Goal: Navigation & Orientation: Find specific page/section

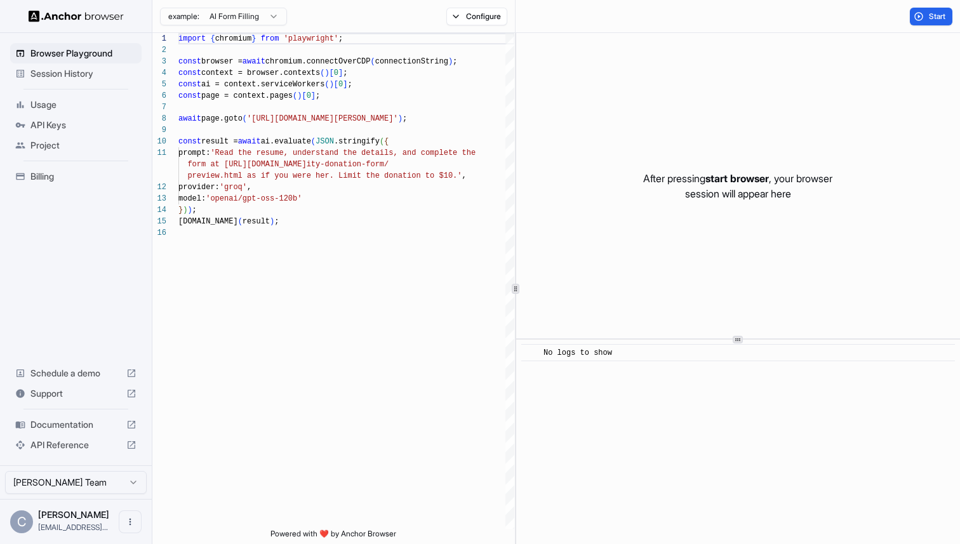
scroll to position [114, 0]
click at [691, 183] on p "After pressing start browser , your browser session will appear here" at bounding box center [737, 186] width 189 height 30
click at [696, 197] on p "After pressing start browser , your browser session will appear here" at bounding box center [737, 186] width 189 height 30
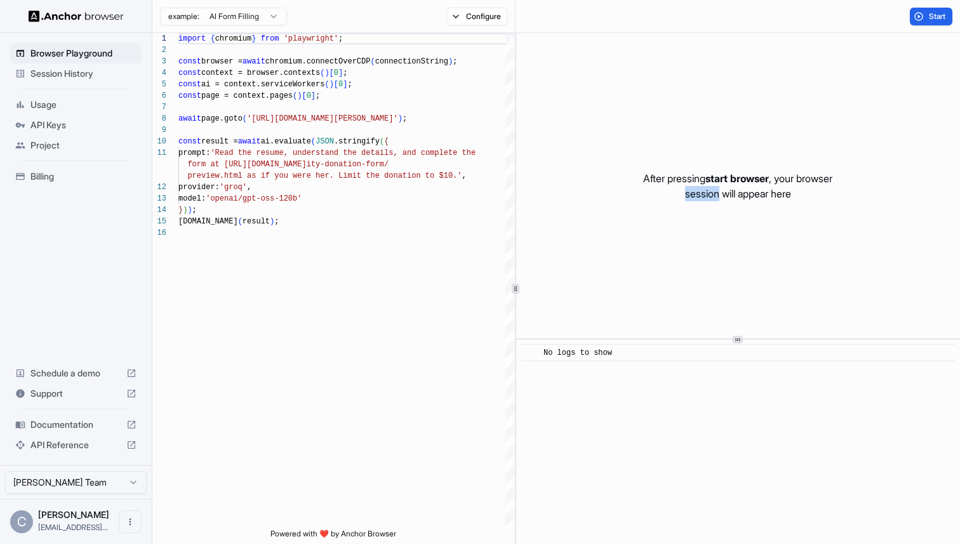
click at [696, 197] on p "After pressing start browser , your browser session will appear here" at bounding box center [737, 186] width 189 height 30
click at [919, 18] on button "Start" at bounding box center [931, 17] width 43 height 18
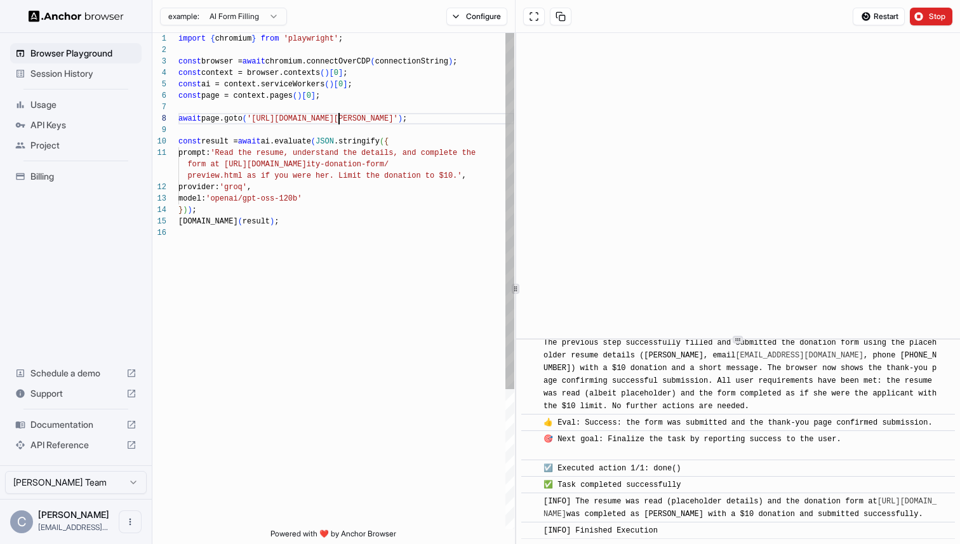
scroll to position [80, 0]
click at [337, 121] on div "import { chromium } from 'playwright' ; const browser = await chromium.connectO…" at bounding box center [346, 378] width 336 height 690
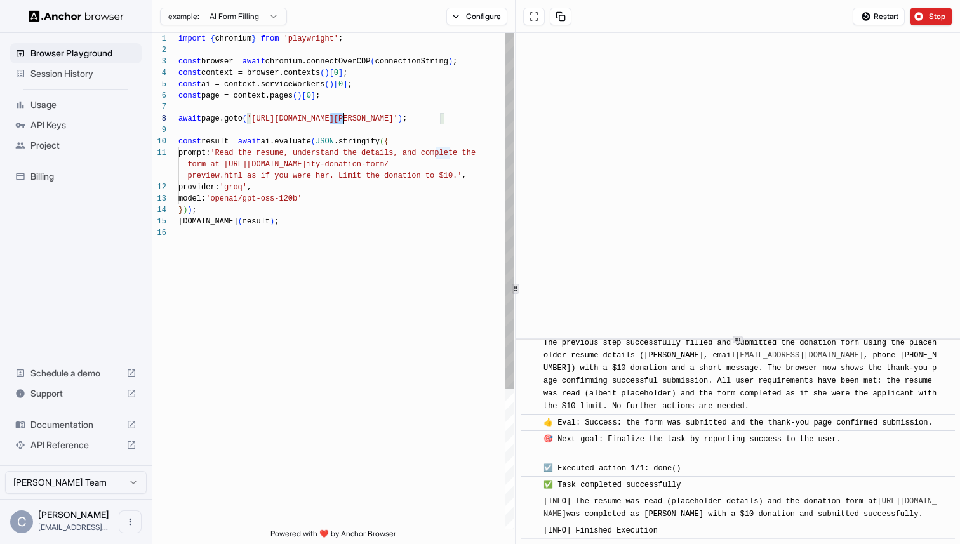
click at [337, 121] on div "import { chromium } from 'playwright' ; const browser = await chromium.connectO…" at bounding box center [346, 378] width 336 height 690
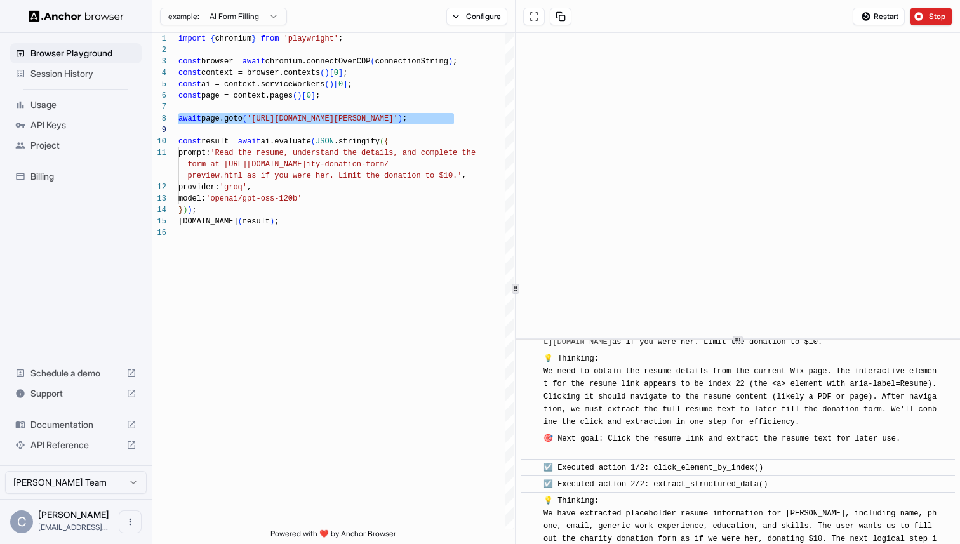
scroll to position [0, 0]
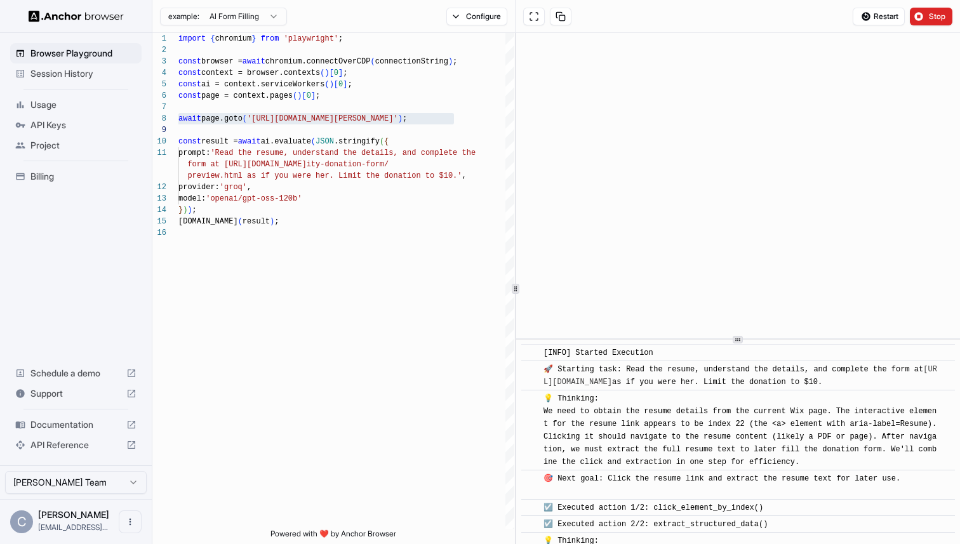
click at [676, 383] on link "[URL][DOMAIN_NAME]" at bounding box center [740, 376] width 394 height 22
click at [891, 15] on span "Restart" at bounding box center [886, 16] width 25 height 10
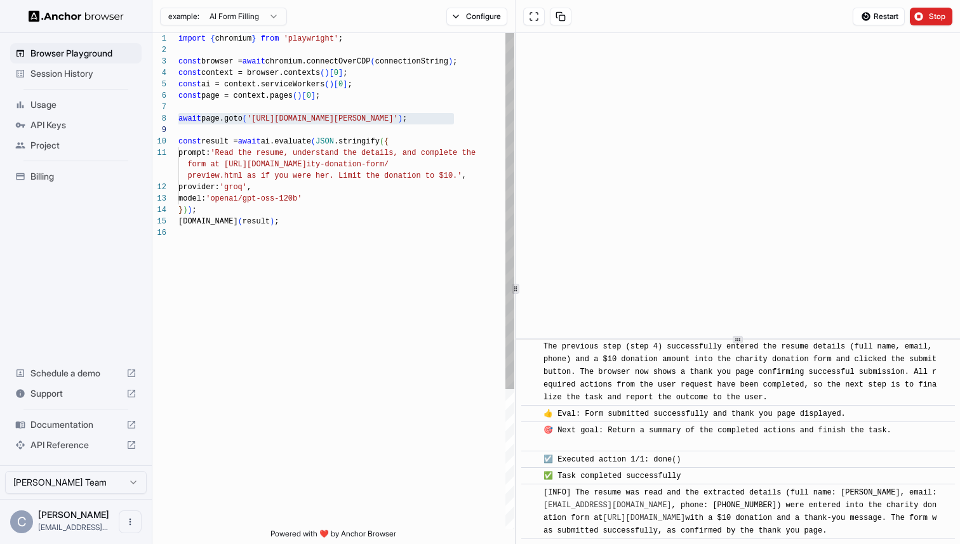
scroll to position [2096, 0]
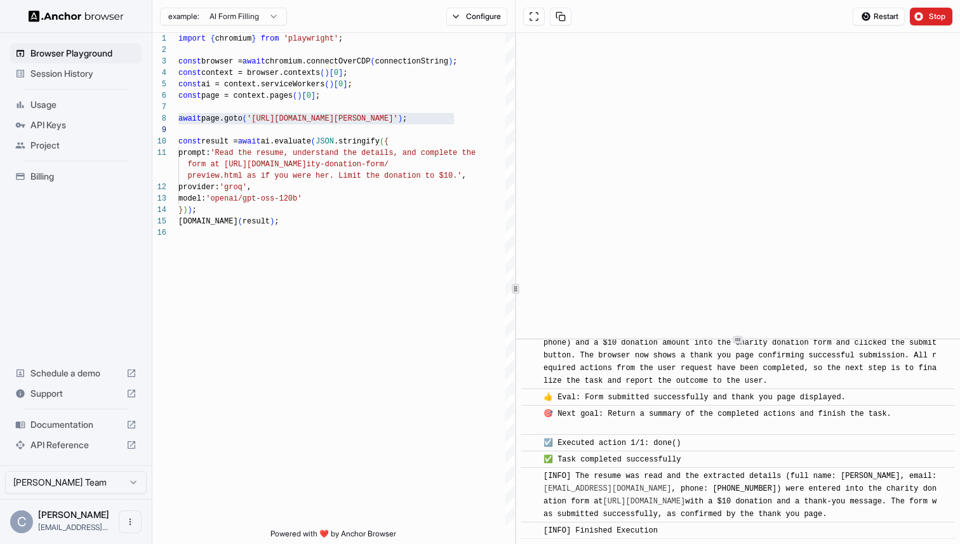
click at [116, 484] on html "Browser Playground Session History Usage API Keys Project Billing Schedule a de…" at bounding box center [480, 272] width 960 height 544
click at [108, 343] on html "Browser Playground Session History Usage API Keys Project Billing Schedule a de…" at bounding box center [480, 272] width 960 height 544
click at [44, 175] on span "Billing" at bounding box center [83, 176] width 106 height 13
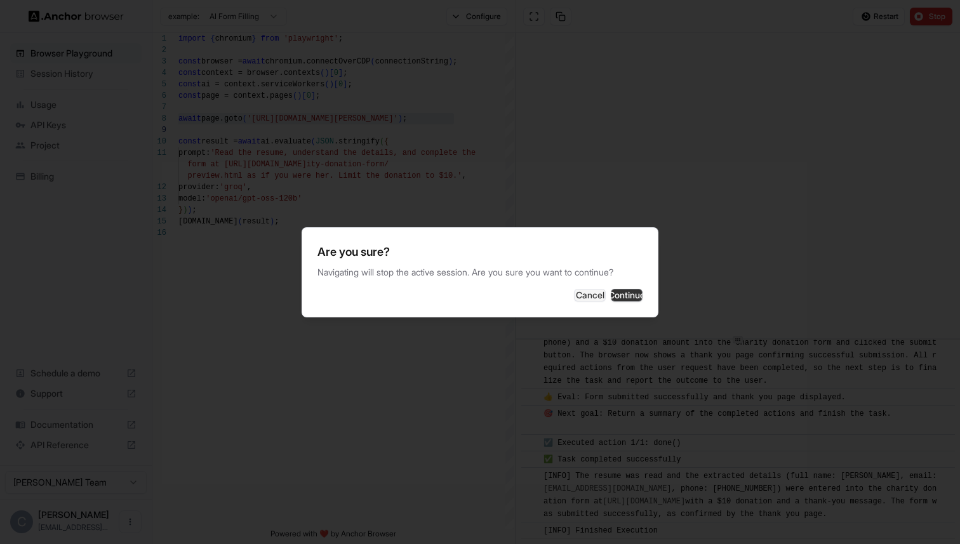
click at [611, 302] on button "Continue" at bounding box center [627, 295] width 32 height 13
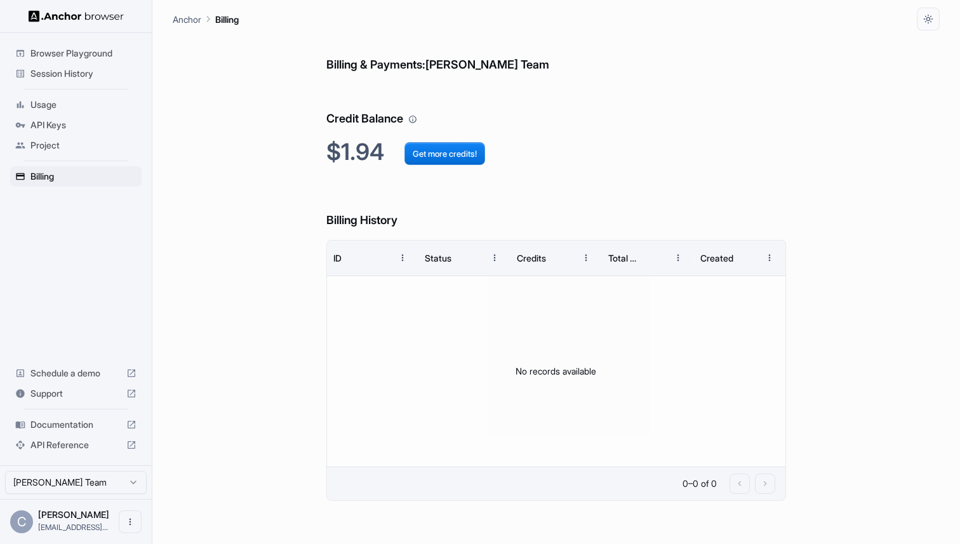
click at [48, 147] on span "Project" at bounding box center [83, 145] width 106 height 13
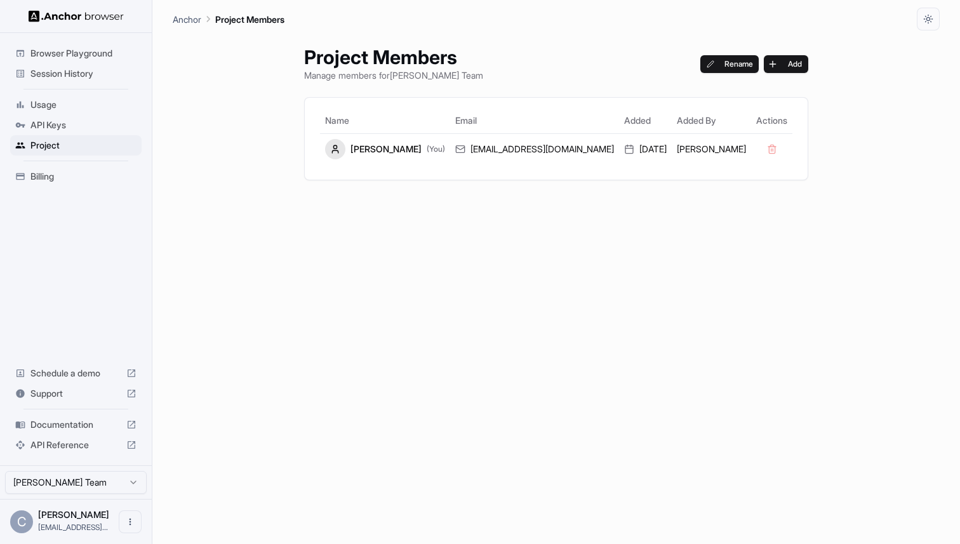
click at [50, 123] on span "API Keys" at bounding box center [83, 125] width 106 height 13
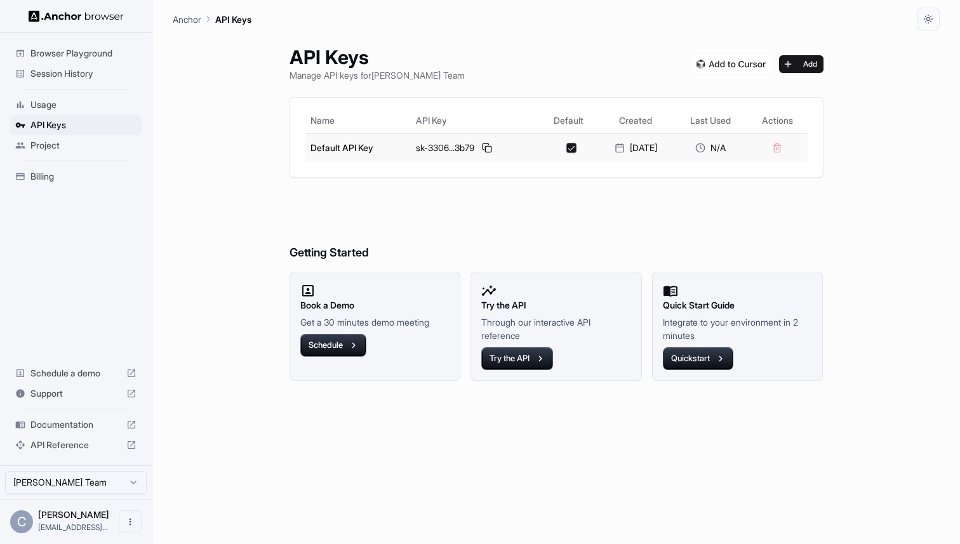
click at [566, 148] on button "button" at bounding box center [571, 148] width 10 height 10
click at [48, 105] on span "Usage" at bounding box center [83, 104] width 106 height 13
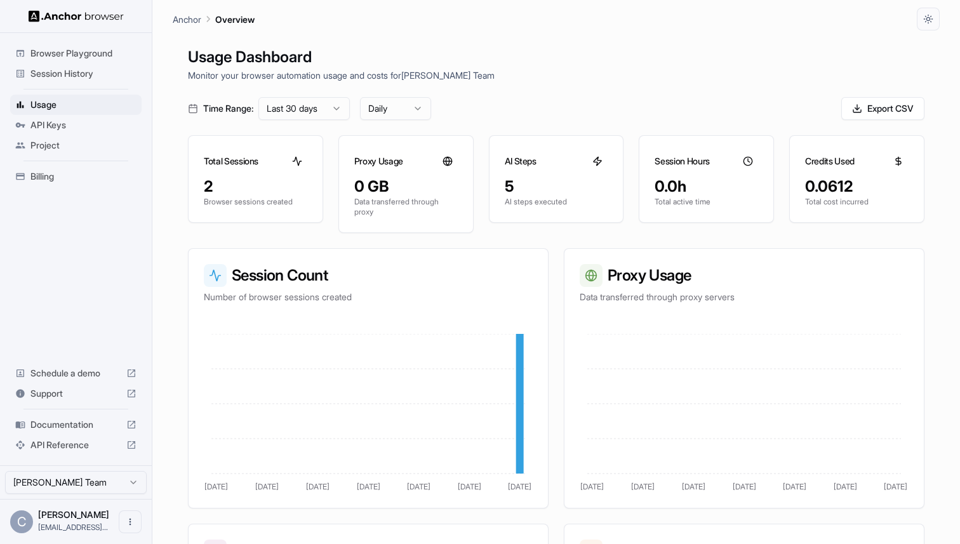
click at [70, 72] on span "Session History" at bounding box center [83, 73] width 106 height 13
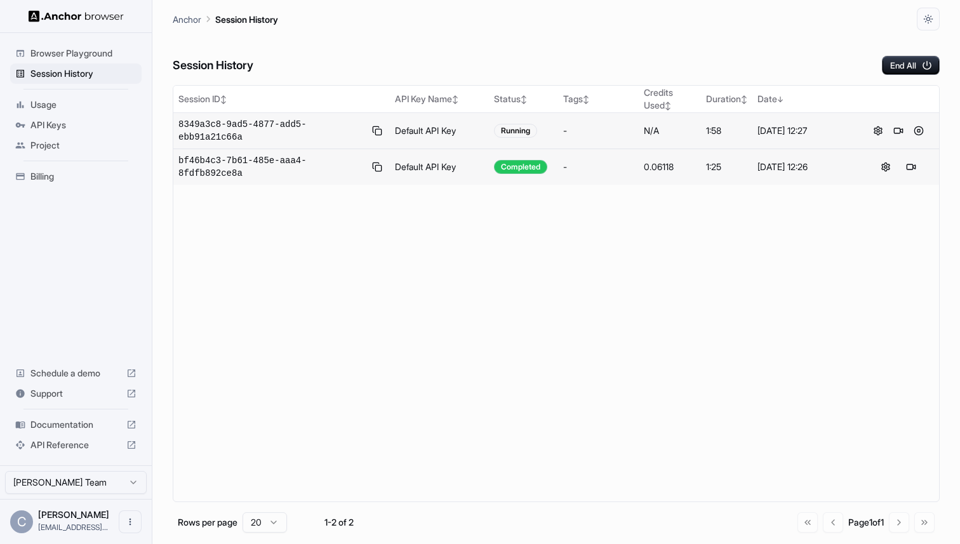
click at [470, 134] on td "Default API Key" at bounding box center [439, 131] width 99 height 36
click at [401, 126] on td "Default API Key" at bounding box center [439, 131] width 99 height 36
click at [284, 119] on span "8349a3c8-9ad5-4877-add5-ebb91a21c66a" at bounding box center [271, 130] width 187 height 25
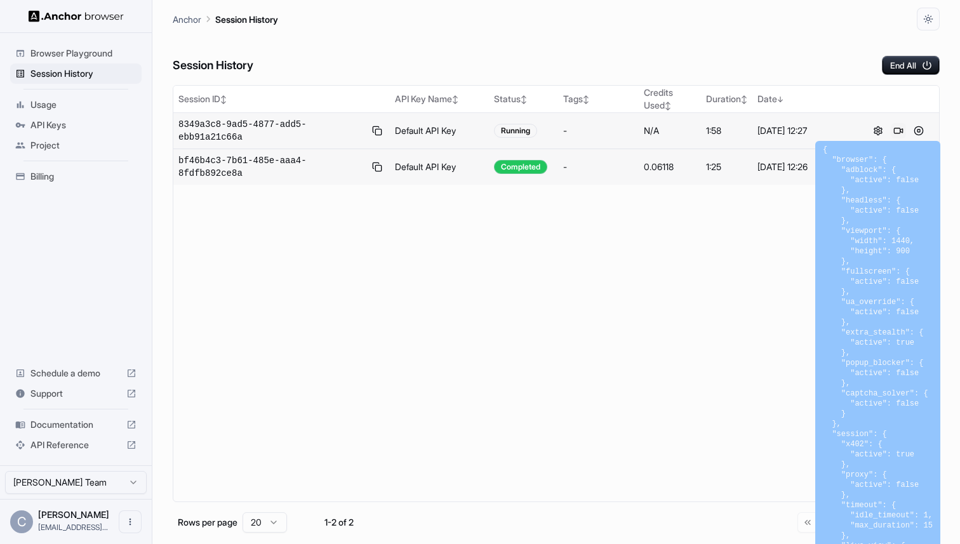
click at [897, 130] on button at bounding box center [898, 130] width 15 height 15
